Goal: Transaction & Acquisition: Book appointment/travel/reservation

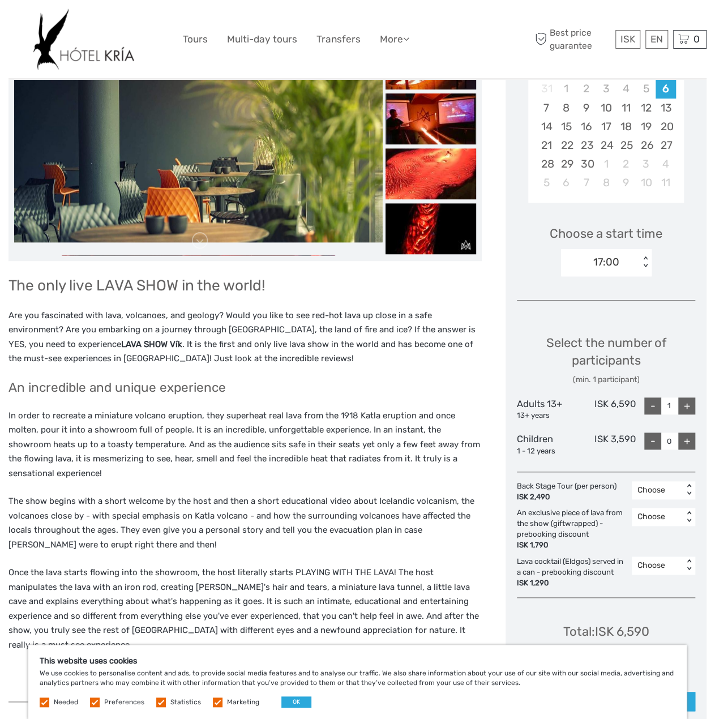
scroll to position [226, 0]
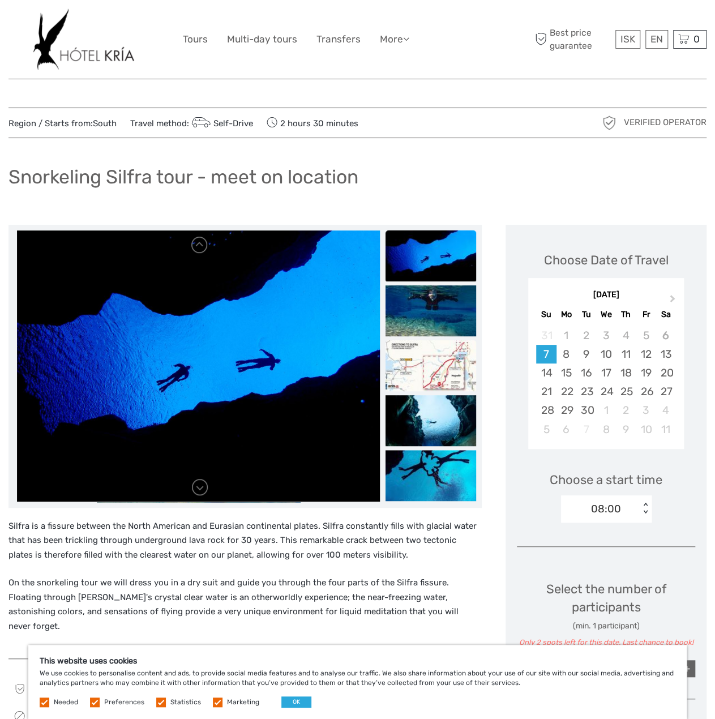
click at [433, 350] on img at bounding box center [430, 365] width 91 height 51
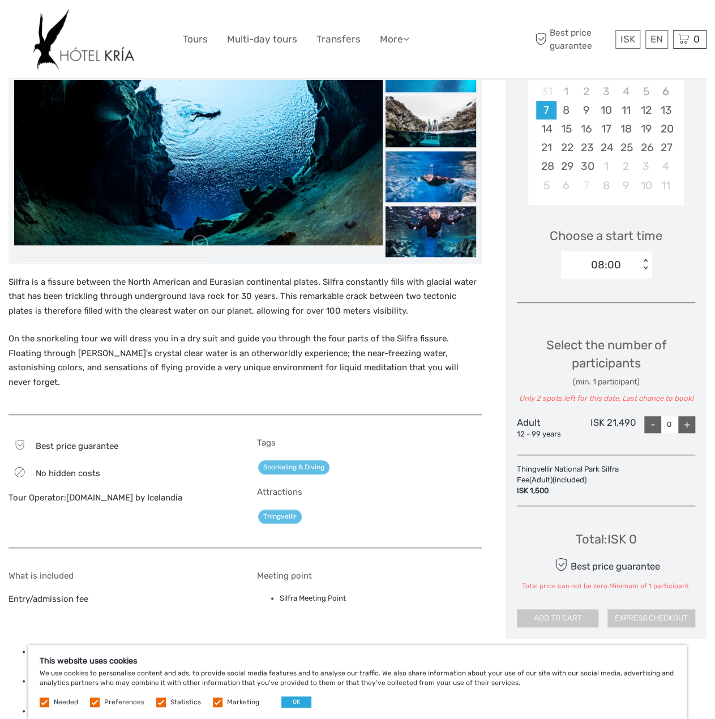
scroll to position [226, 0]
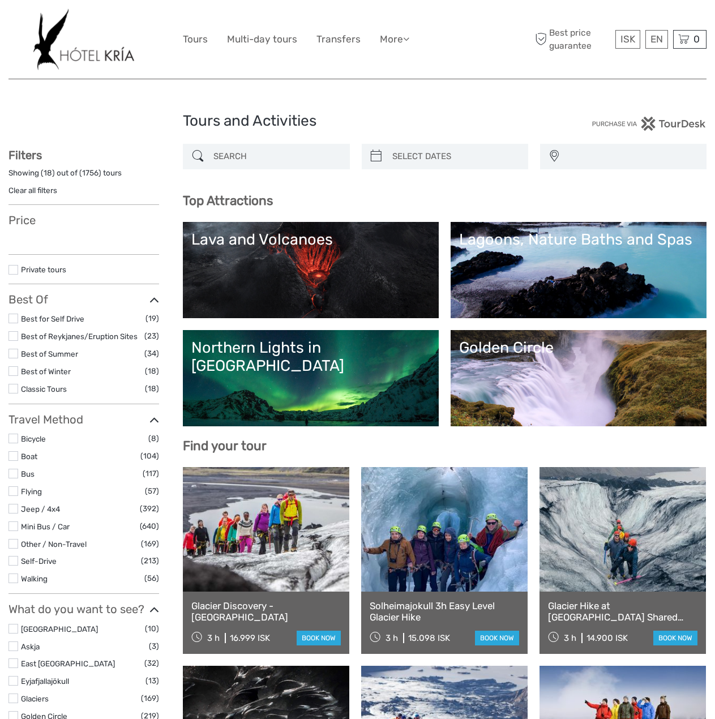
select select
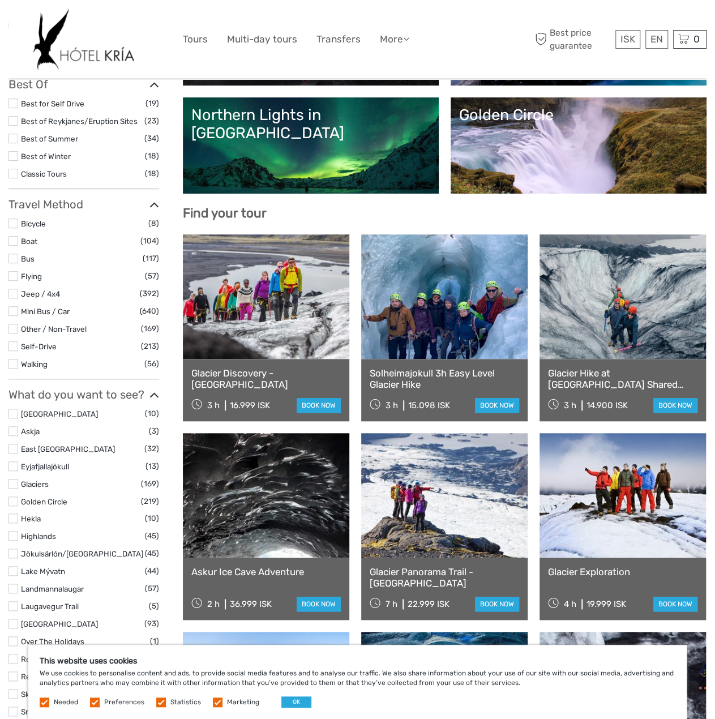
scroll to position [226, 0]
